Goal: Transaction & Acquisition: Purchase product/service

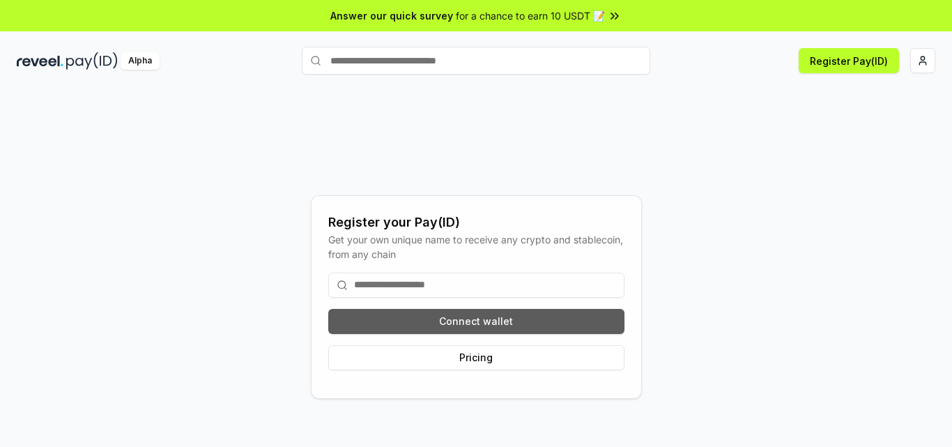
click at [516, 318] on button "Connect wallet" at bounding box center [476, 321] width 296 height 25
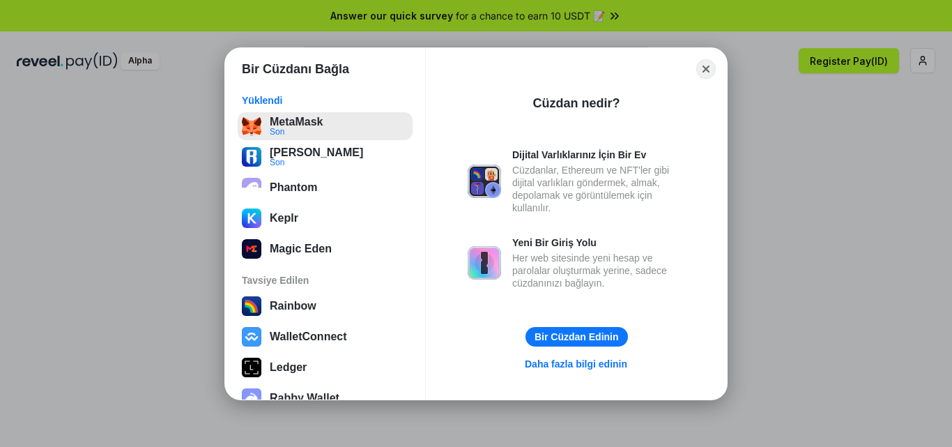
click at [309, 132] on button "MetaMask Son" at bounding box center [325, 126] width 175 height 28
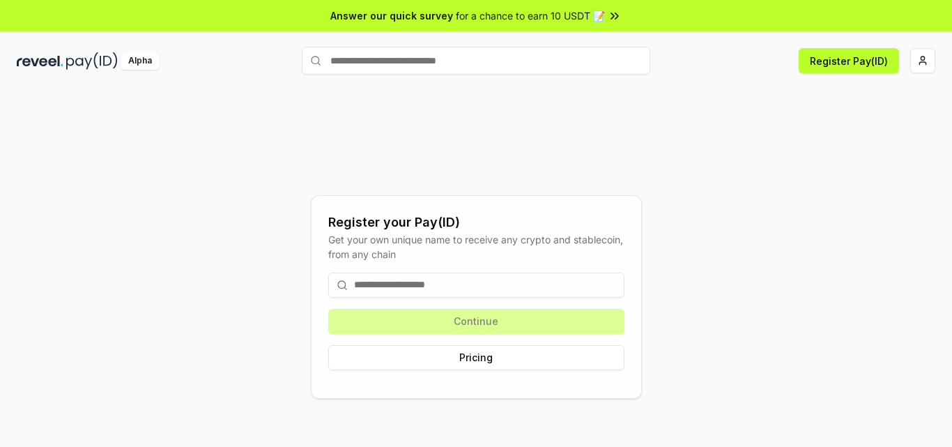
click at [463, 280] on input at bounding box center [476, 285] width 296 height 25
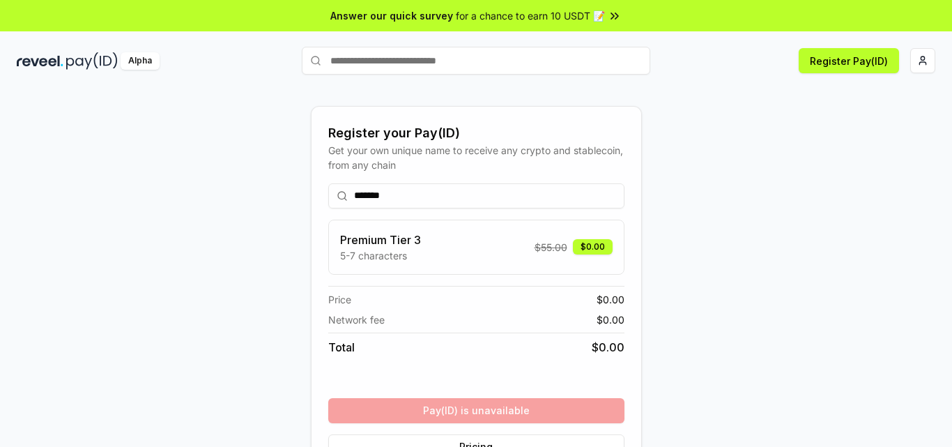
type input "*******"
click at [459, 57] on input "text" at bounding box center [476, 61] width 348 height 28
type input "*******"
click at [510, 94] on button "sahedov Pay" at bounding box center [476, 87] width 348 height 25
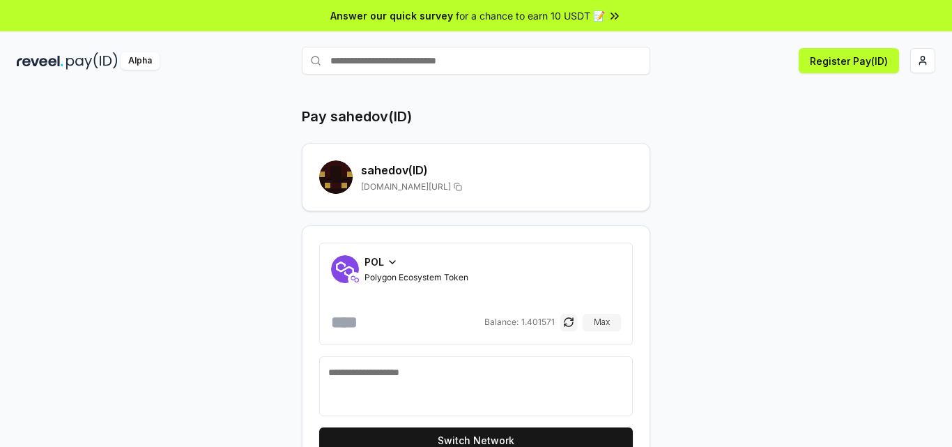
scroll to position [62, 0]
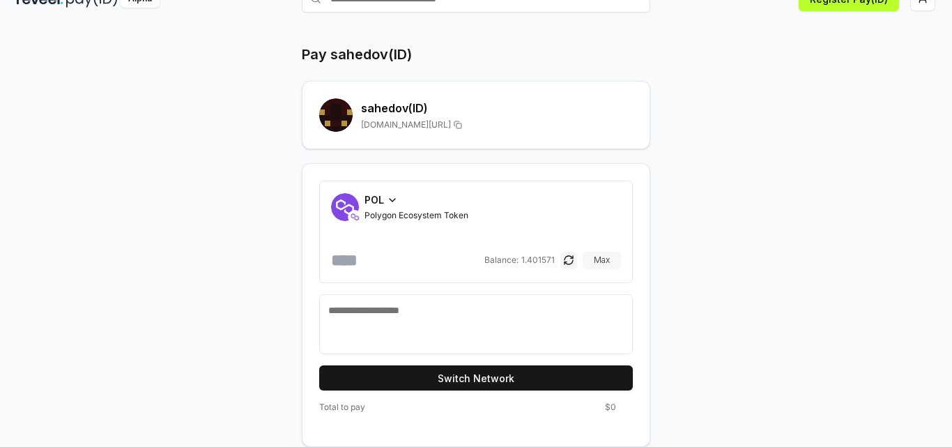
click at [591, 263] on button "Max" at bounding box center [602, 260] width 38 height 17
type input "**********"
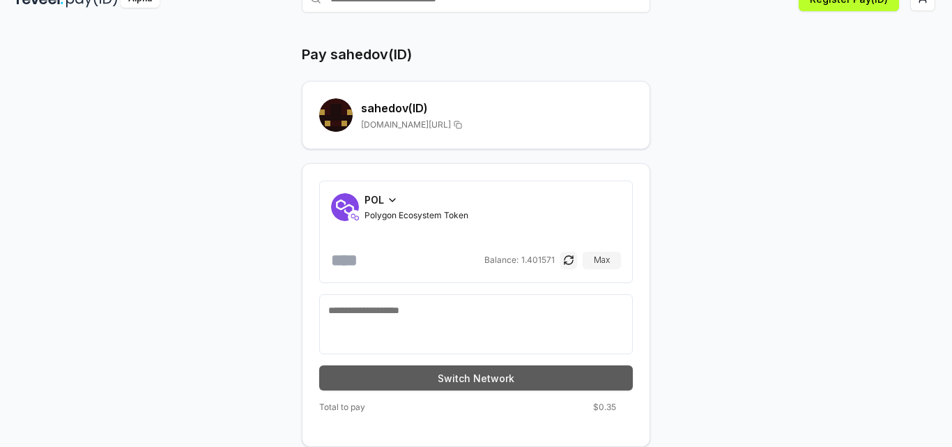
click at [452, 377] on button "Switch Network" at bounding box center [476, 377] width 314 height 25
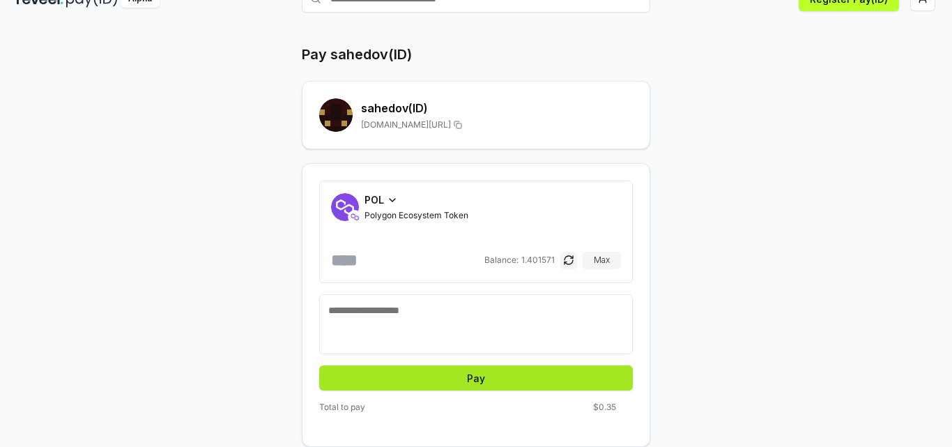
click at [472, 379] on button "Pay" at bounding box center [476, 377] width 314 height 25
click at [451, 374] on button "Pay" at bounding box center [476, 377] width 314 height 25
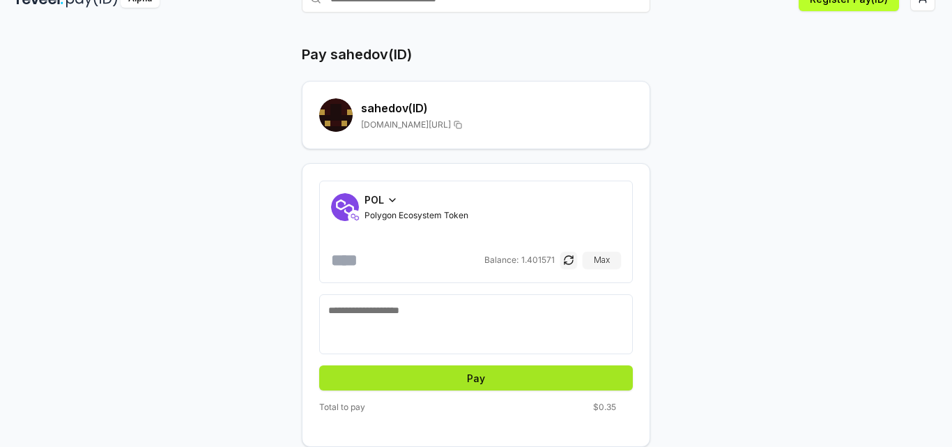
click at [451, 374] on button "Pay" at bounding box center [476, 377] width 314 height 25
click at [408, 337] on textarea at bounding box center [476, 324] width 296 height 42
click at [441, 386] on button "Pay" at bounding box center [476, 377] width 314 height 25
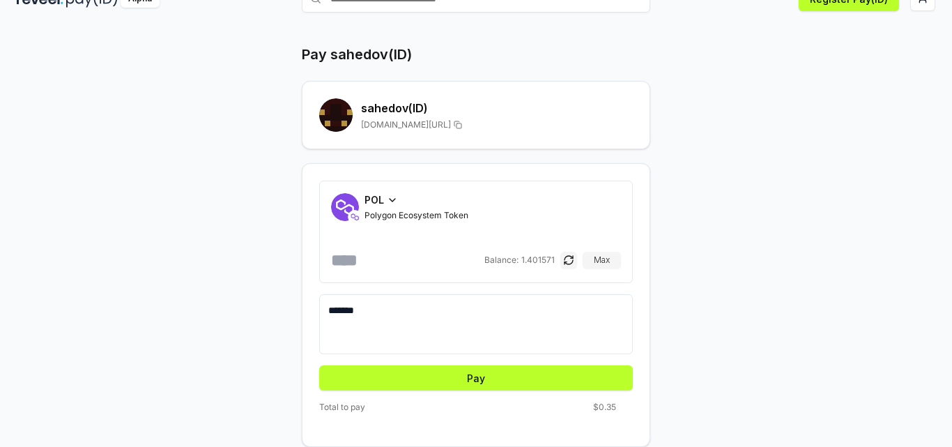
click at [392, 312] on textarea "*******" at bounding box center [476, 324] width 296 height 42
click at [424, 378] on button "Pay" at bounding box center [476, 377] width 314 height 25
click at [424, 371] on button "Pay" at bounding box center [476, 377] width 314 height 25
click at [407, 323] on textarea "*******" at bounding box center [476, 324] width 296 height 42
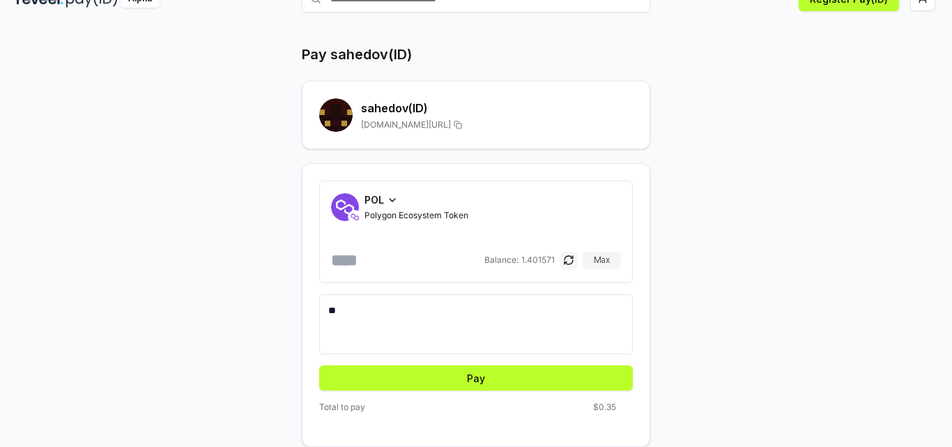
click at [430, 390] on div "**********" at bounding box center [476, 305] width 348 height 284
click at [438, 378] on button "Pay" at bounding box center [476, 377] width 314 height 25
click at [428, 314] on textarea "**" at bounding box center [476, 324] width 296 height 42
type textarea "*"
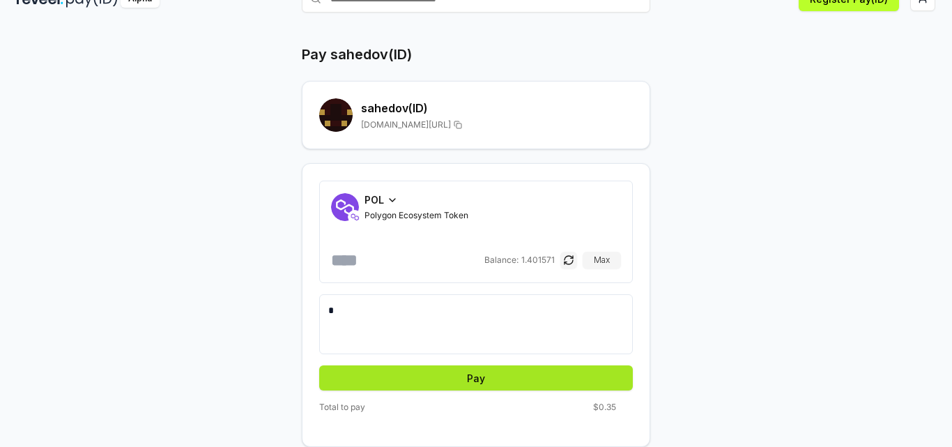
type textarea "*"
click at [431, 376] on button "Pay" at bounding box center [476, 377] width 314 height 25
click at [569, 256] on button "button" at bounding box center [568, 260] width 17 height 17
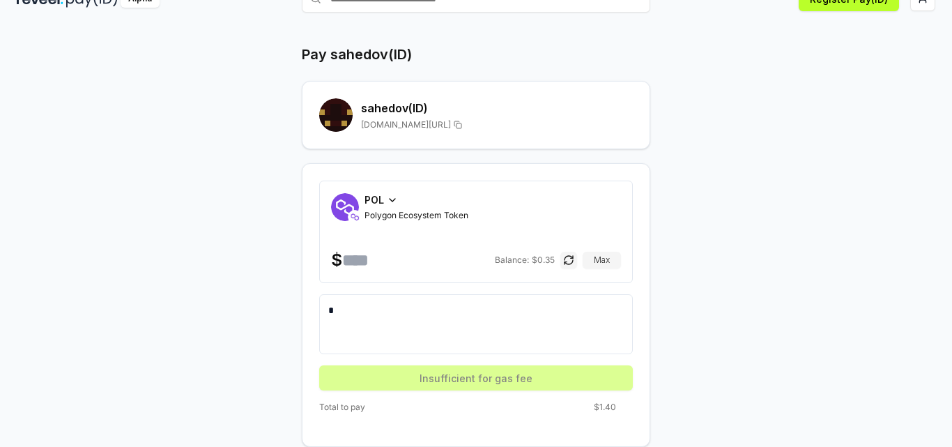
click at [450, 314] on textarea "*" at bounding box center [476, 324] width 296 height 42
type textarea "*"
click at [570, 263] on button "button" at bounding box center [568, 260] width 17 height 17
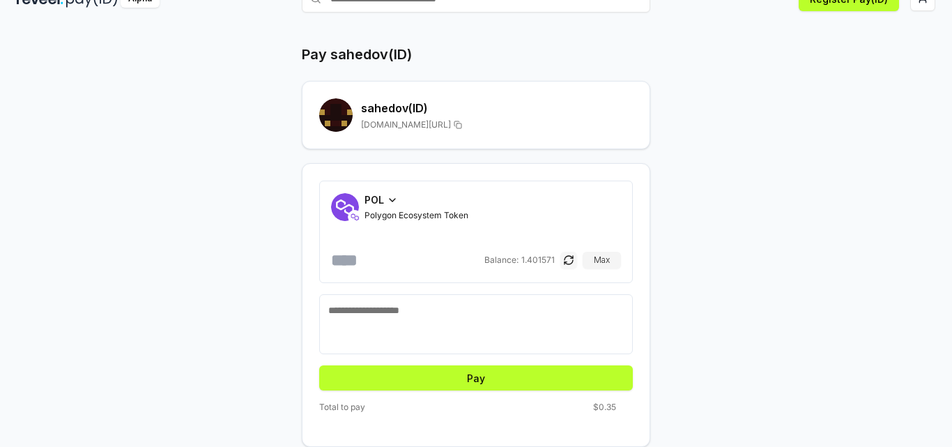
click at [570, 263] on button "button" at bounding box center [568, 260] width 17 height 17
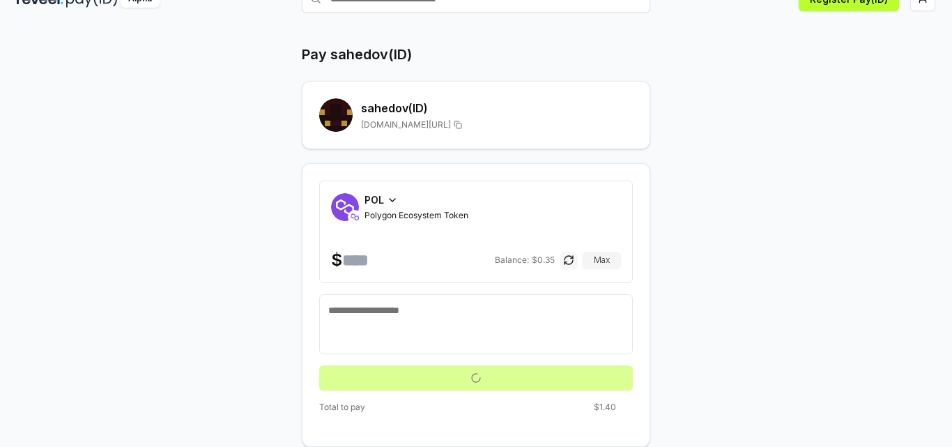
click at [570, 263] on button "button" at bounding box center [568, 260] width 17 height 17
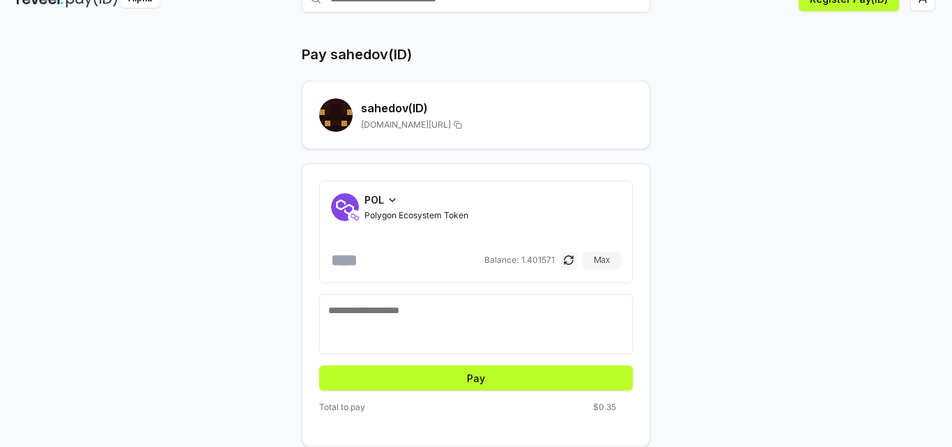
click at [570, 263] on button "button" at bounding box center [568, 260] width 17 height 17
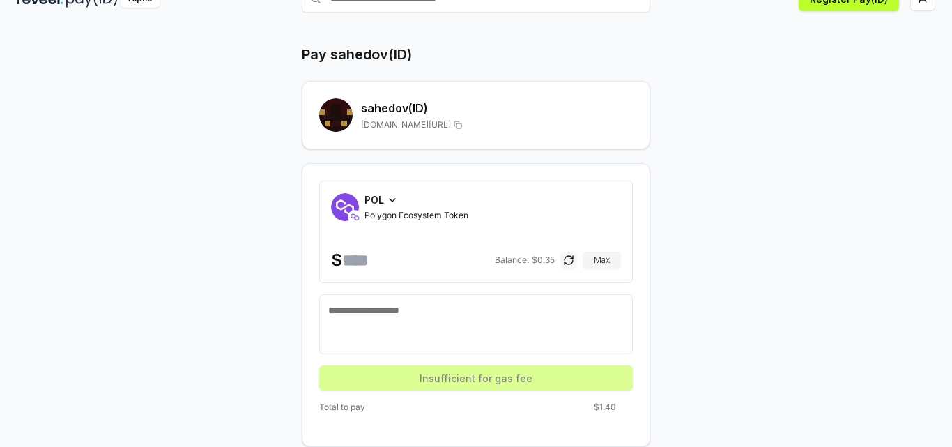
click at [570, 263] on button "button" at bounding box center [568, 260] width 17 height 17
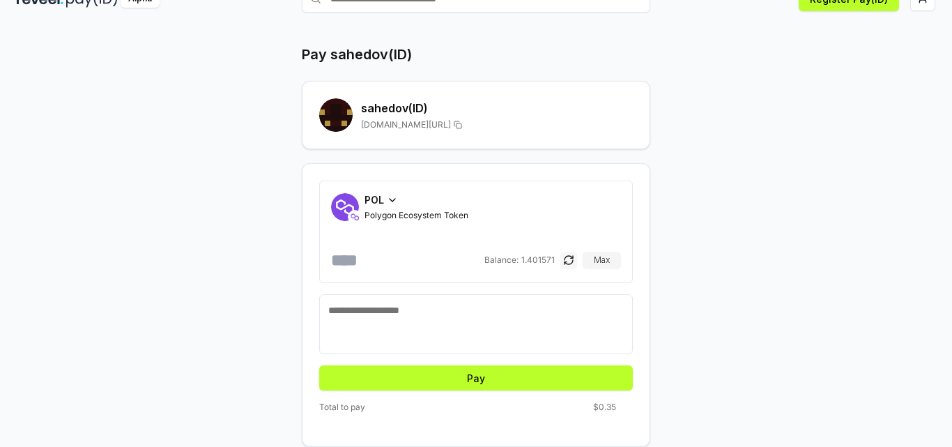
click at [570, 263] on button "button" at bounding box center [568, 260] width 17 height 17
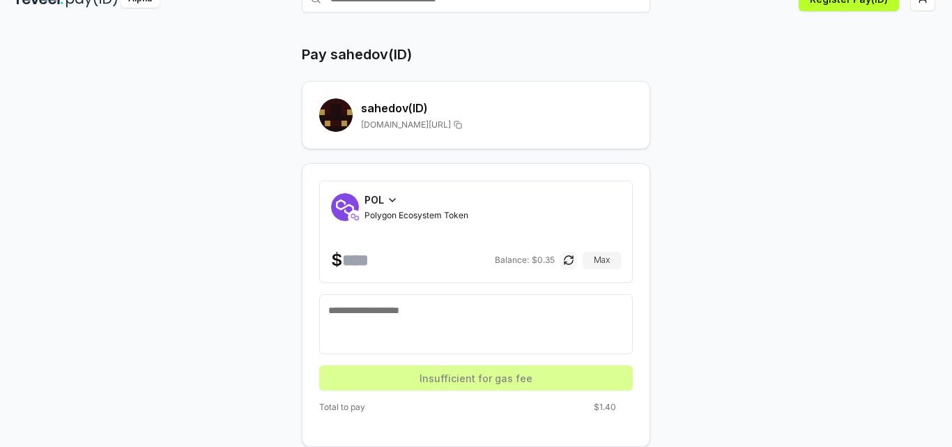
click at [570, 263] on button "button" at bounding box center [568, 260] width 17 height 17
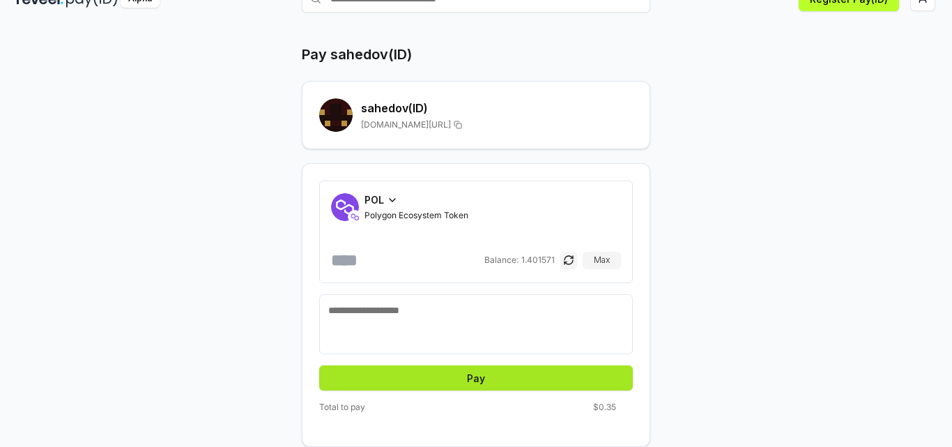
click at [477, 384] on button "Pay" at bounding box center [476, 377] width 314 height 25
click at [389, 201] on icon at bounding box center [392, 199] width 11 height 11
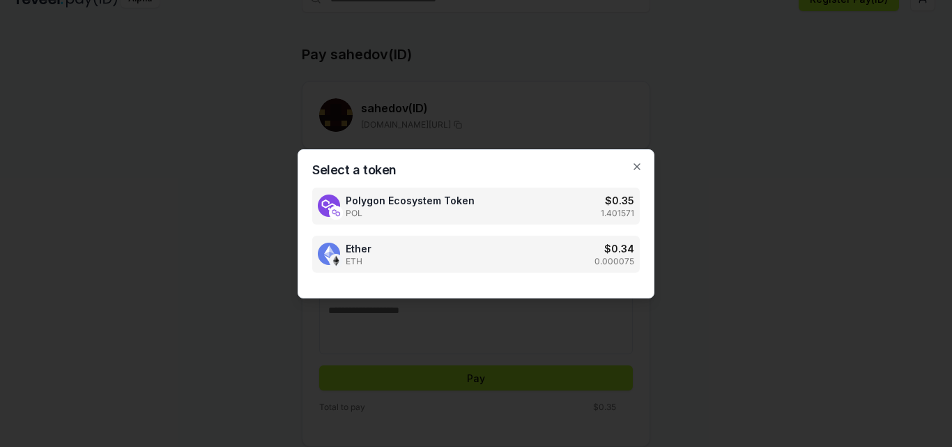
click at [401, 247] on div "Ether ETH $ 0.34 0.000075" at bounding box center [476, 254] width 328 height 37
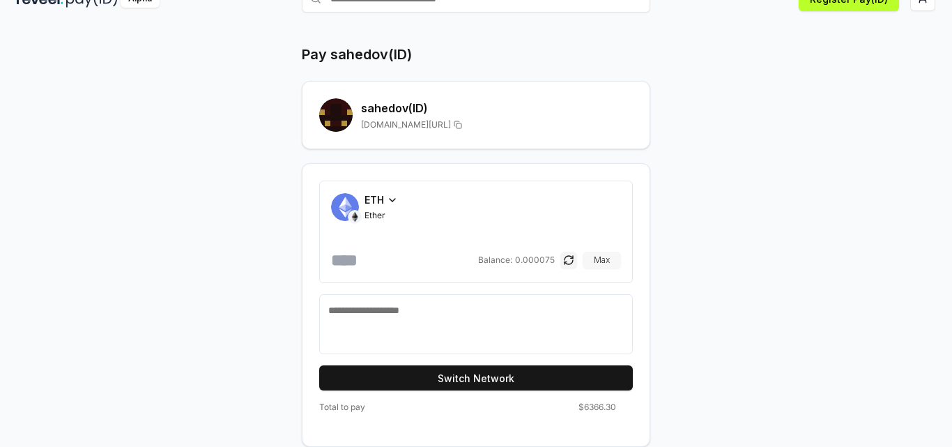
click at [596, 260] on button "Max" at bounding box center [602, 260] width 38 height 17
type input "**********"
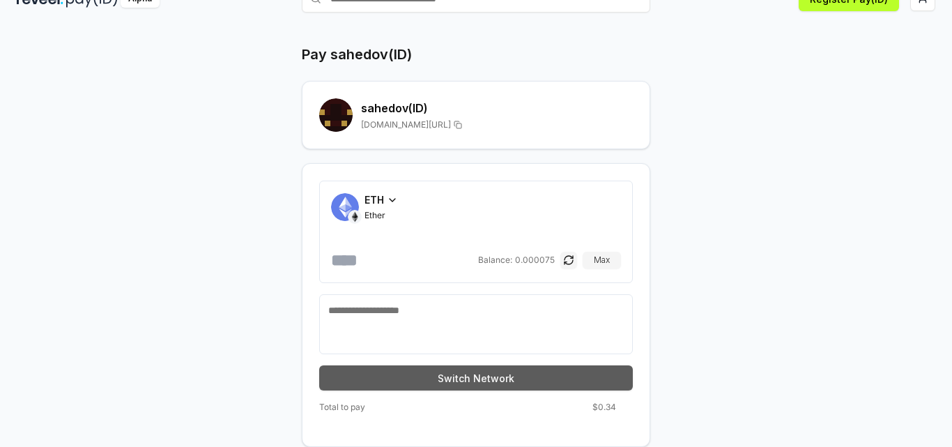
click at [500, 378] on button "Switch Network" at bounding box center [476, 377] width 314 height 25
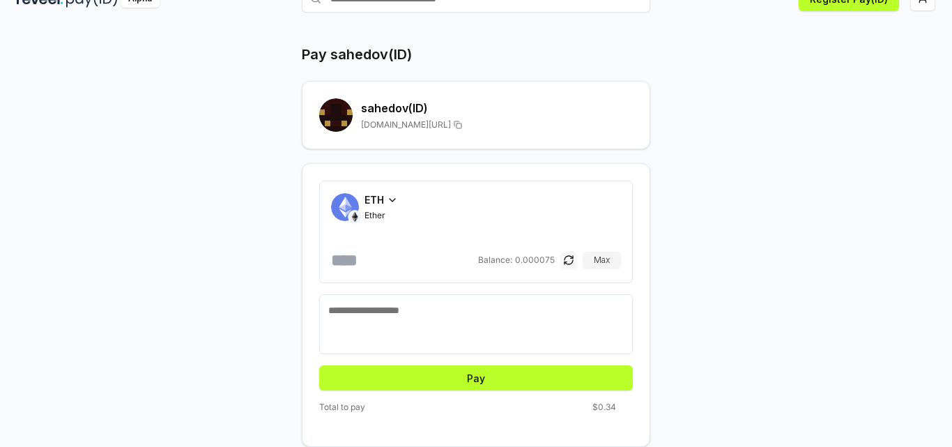
click at [563, 263] on button "button" at bounding box center [568, 260] width 17 height 17
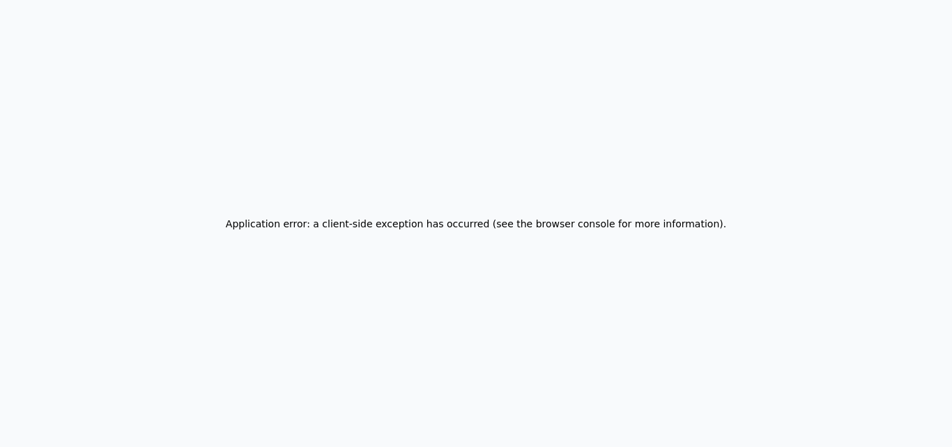
scroll to position [0, 0]
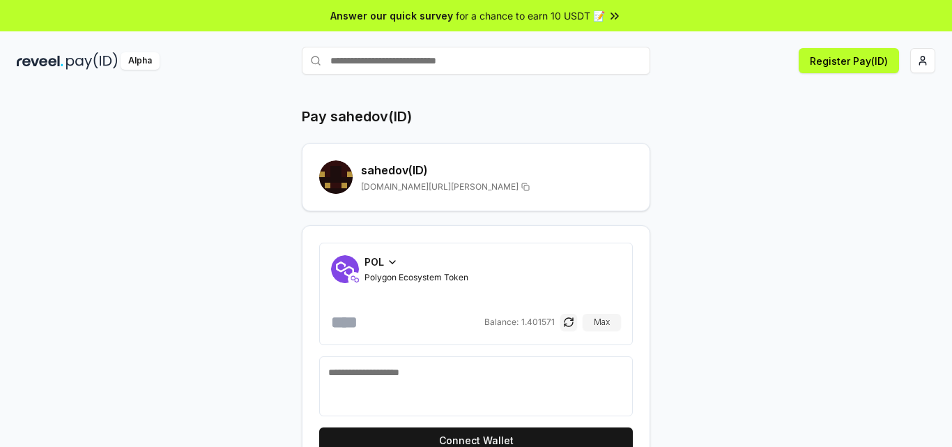
scroll to position [40, 0]
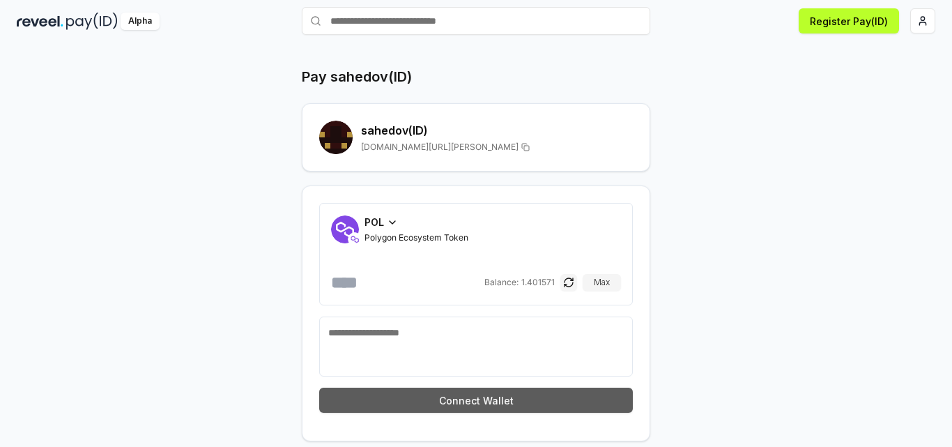
click at [513, 391] on button "Connect Wallet" at bounding box center [476, 400] width 314 height 25
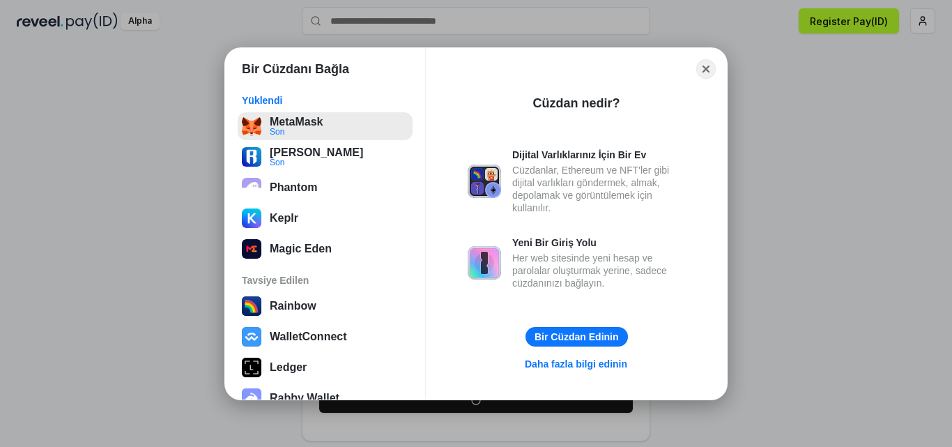
click at [348, 130] on button "MetaMask Son" at bounding box center [325, 126] width 175 height 28
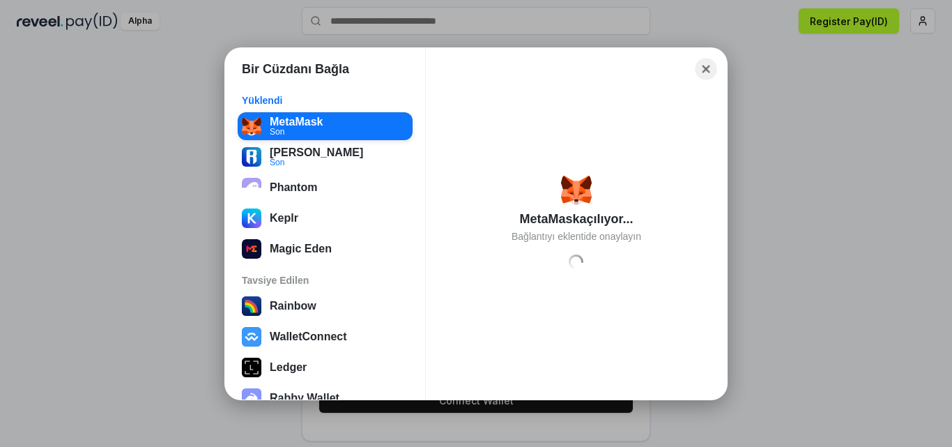
click at [704, 63] on button "Close" at bounding box center [707, 69] width 22 height 22
